Goal: Find contact information: Find contact information

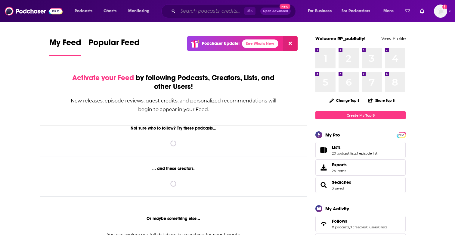
click at [183, 12] on input "Search podcasts, credits, & more..." at bounding box center [211, 11] width 67 height 10
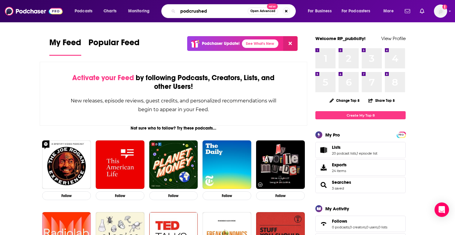
type input "pod crushed"
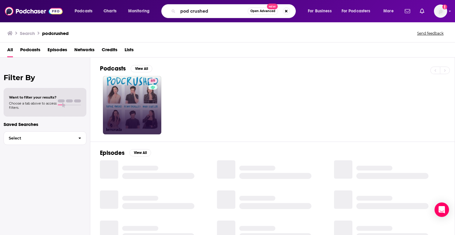
click at [131, 94] on link "69" at bounding box center [132, 105] width 58 height 58
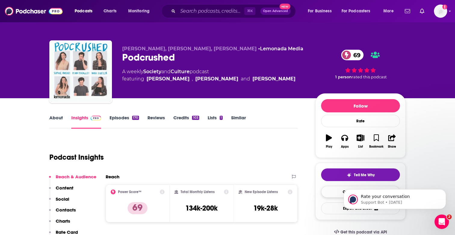
click at [334, 193] on link "Contact This Podcast" at bounding box center [360, 192] width 79 height 12
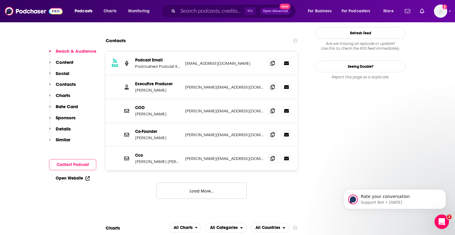
scroll to position [585, 0]
